Goal: Find specific page/section: Find specific page/section

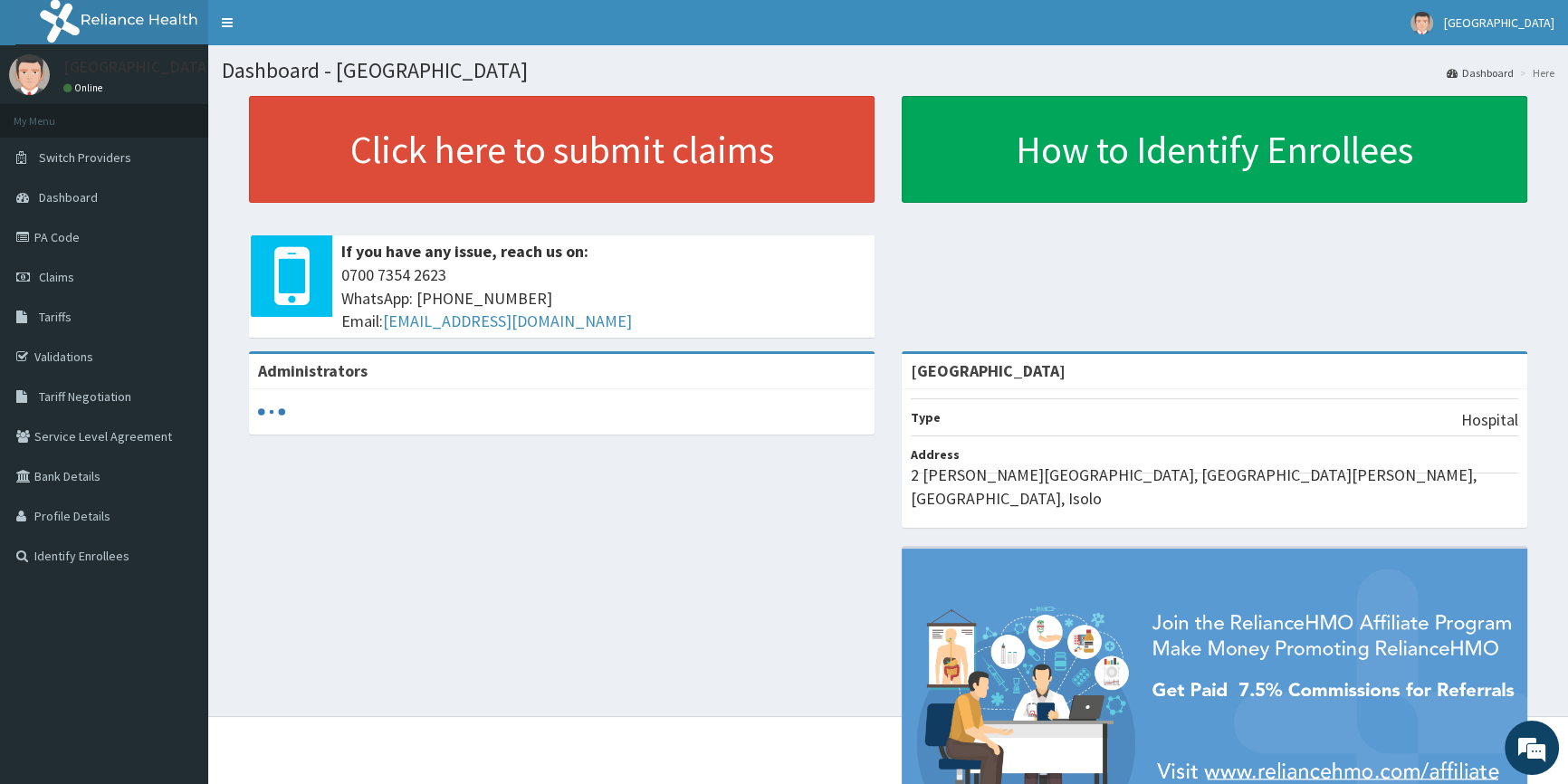
click at [54, 235] on link "PA Code" at bounding box center [104, 237] width 208 height 40
click at [57, 354] on link "Validations" at bounding box center [104, 356] width 208 height 40
